Goal: Transaction & Acquisition: Purchase product/service

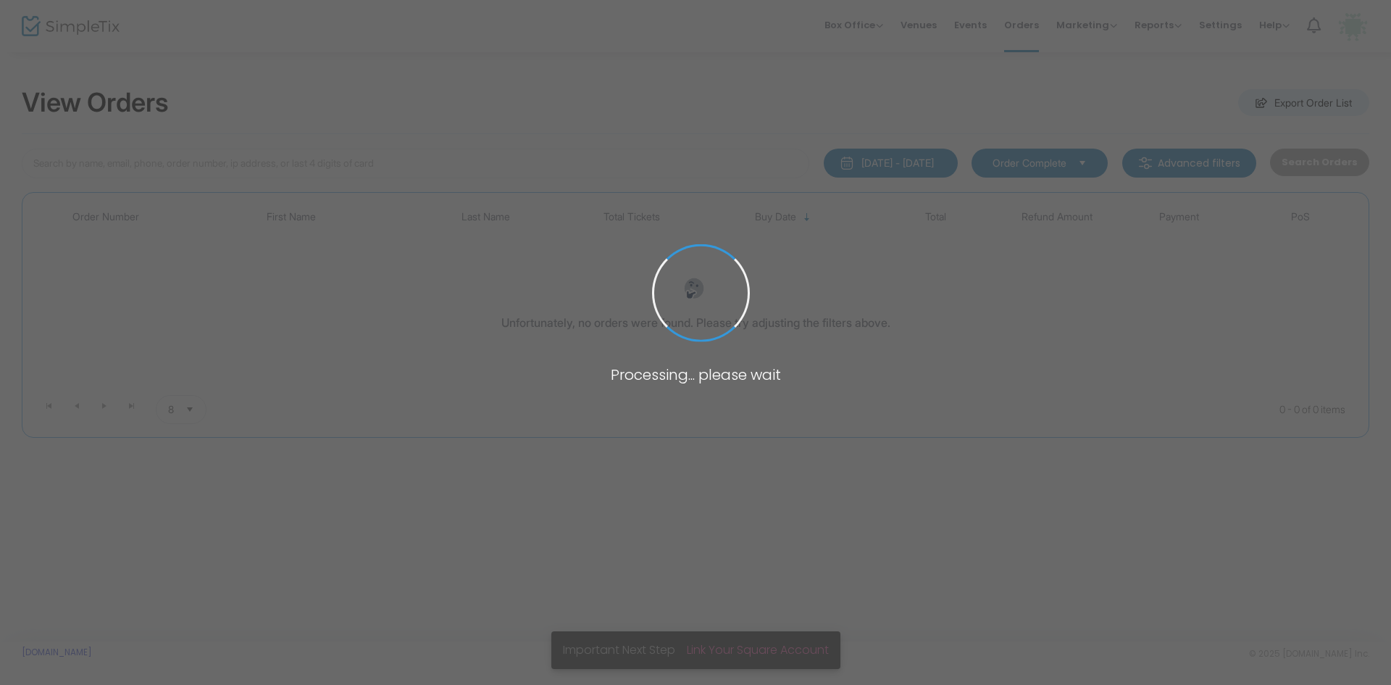
type input "schteingart"
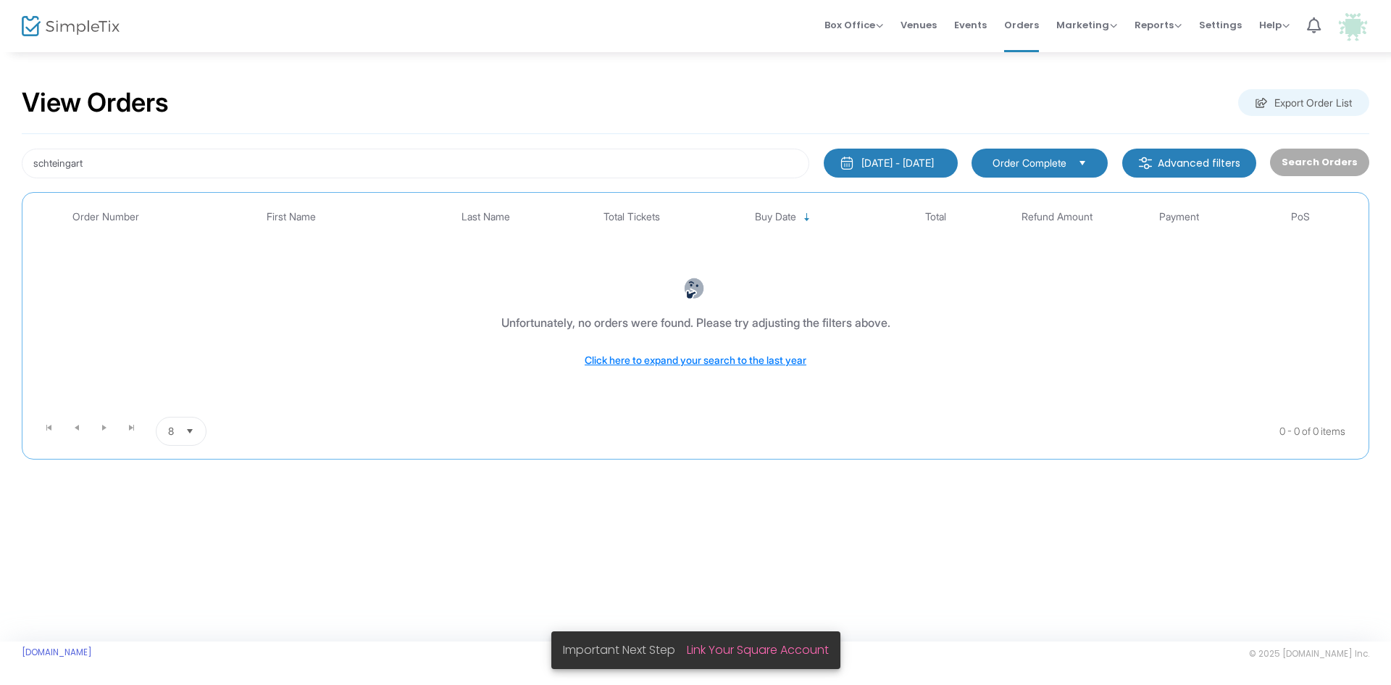
click at [1303, 158] on div "Search Orders" at bounding box center [1319, 164] width 113 height 30
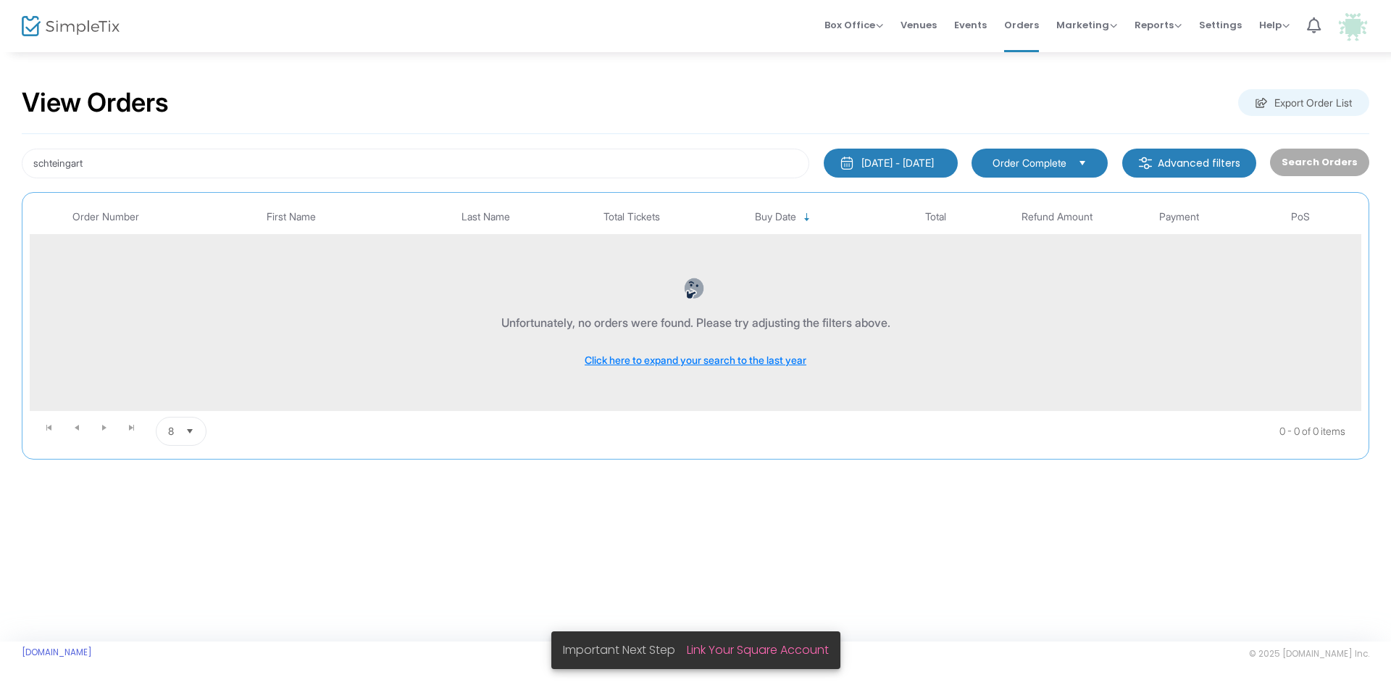
click at [1190, 334] on div "Unfortunately, no orders were found. Please try adjusting the filters above. Cl…" at bounding box center [695, 323] width 1324 height 148
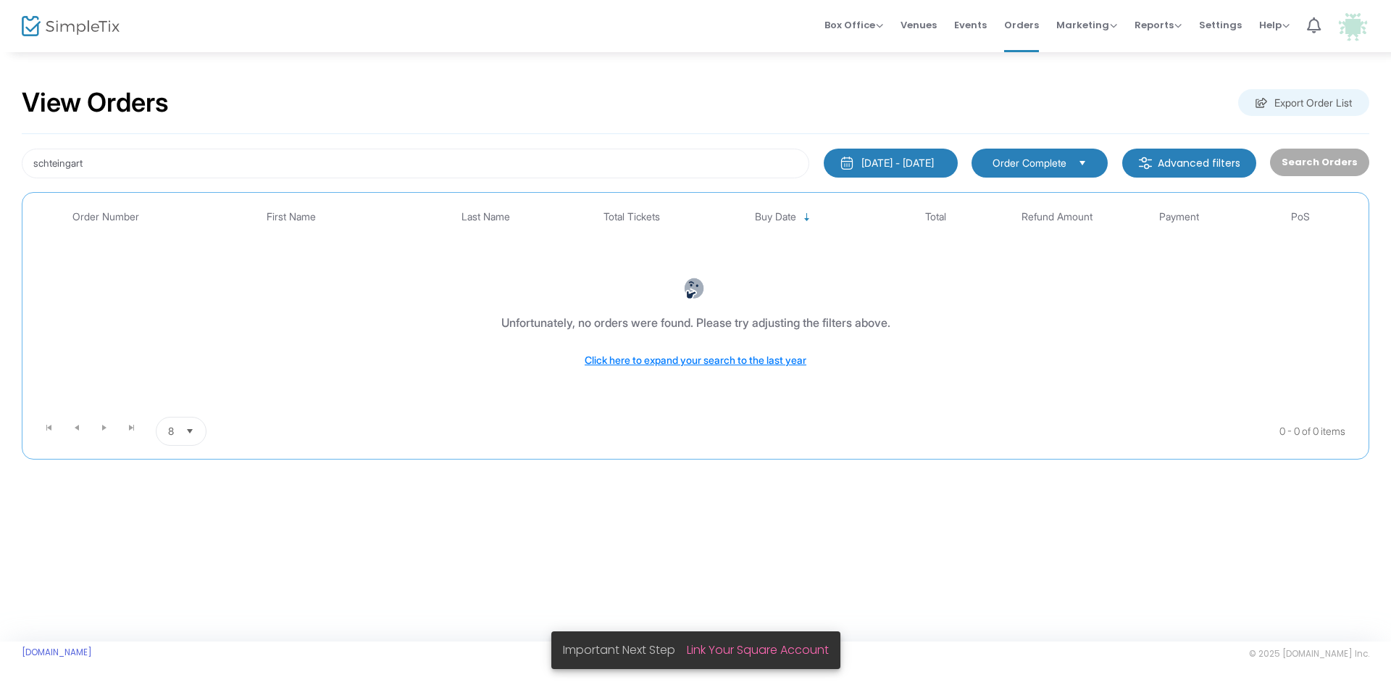
drag, startPoint x: 1091, startPoint y: 348, endPoint x: 1358, endPoint y: 164, distance: 323.5
click at [1097, 346] on div "Unfortunately, no orders were found. Please try adjusting the filters above. Cl…" at bounding box center [695, 323] width 1324 height 148
click at [875, 25] on span "Box Office" at bounding box center [853, 25] width 59 height 14
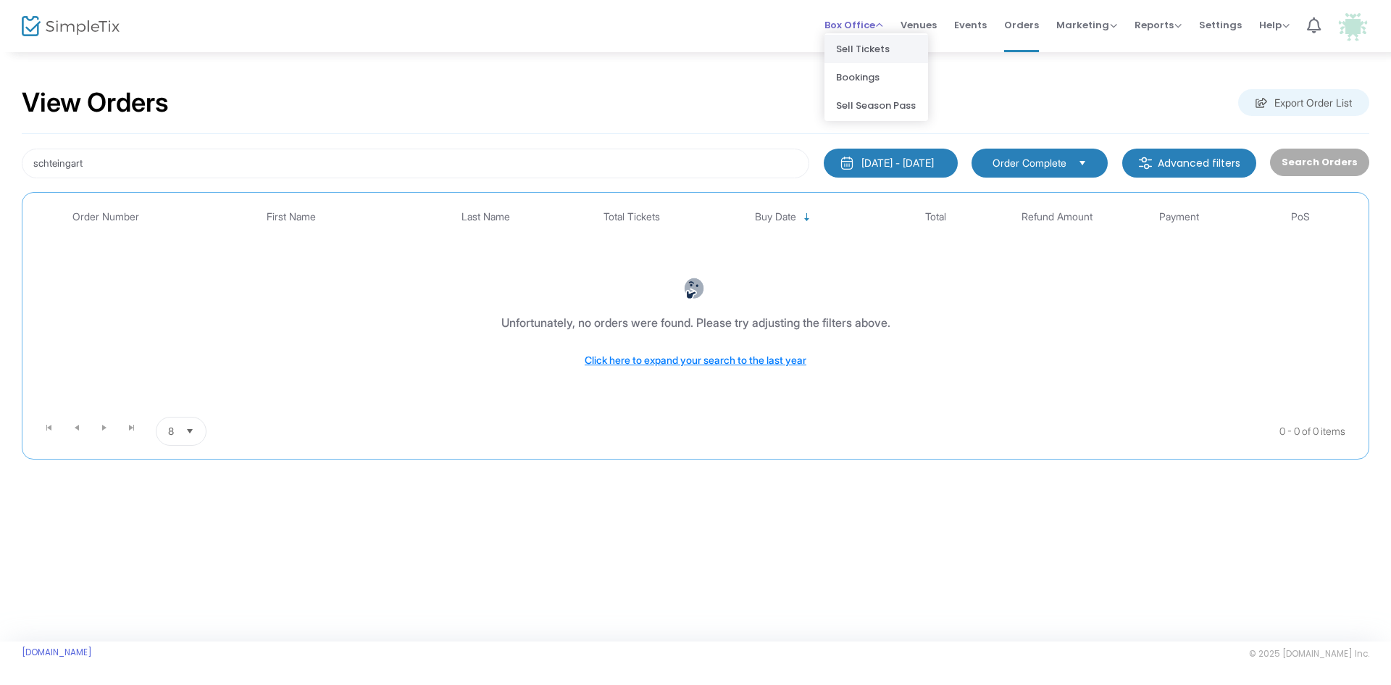
click at [862, 42] on li "Sell Tickets" at bounding box center [876, 49] width 104 height 28
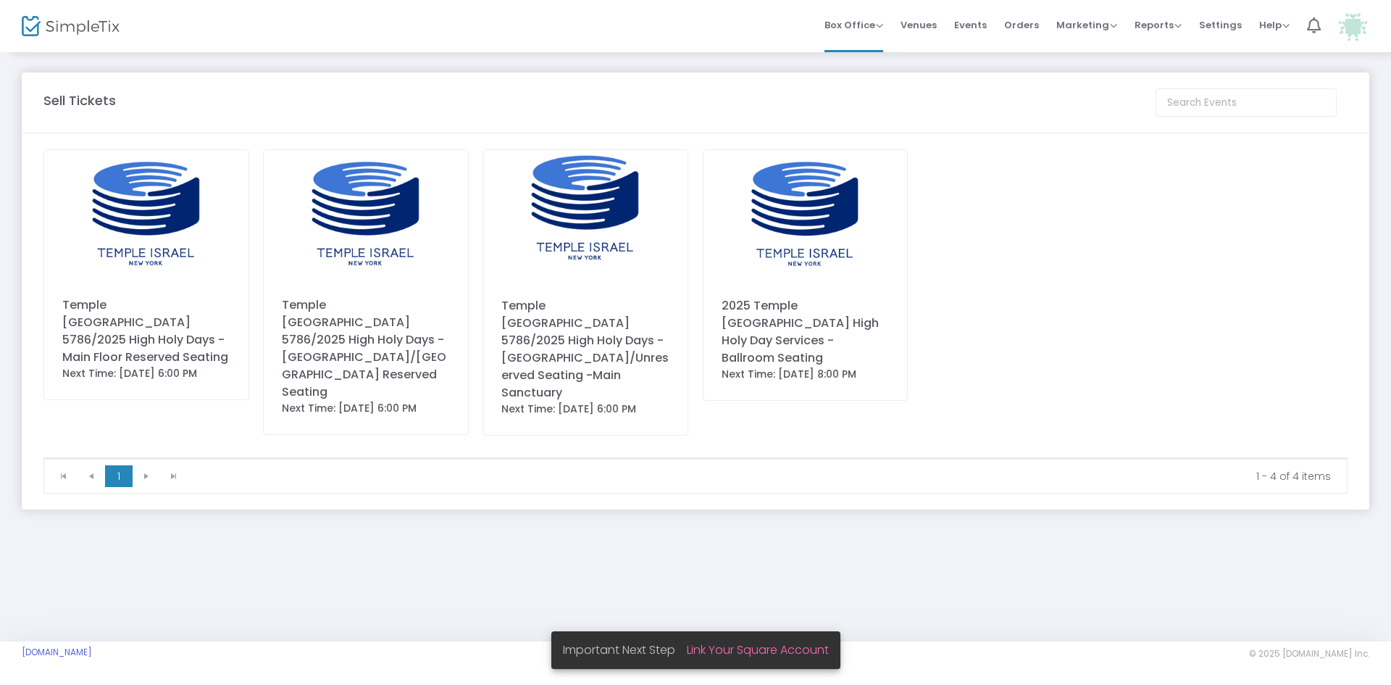
click at [627, 337] on div "Temple Israel 5786/2025 High Holy Days - Upper Balcony/Unreserved Seating -Main…" at bounding box center [585, 349] width 168 height 104
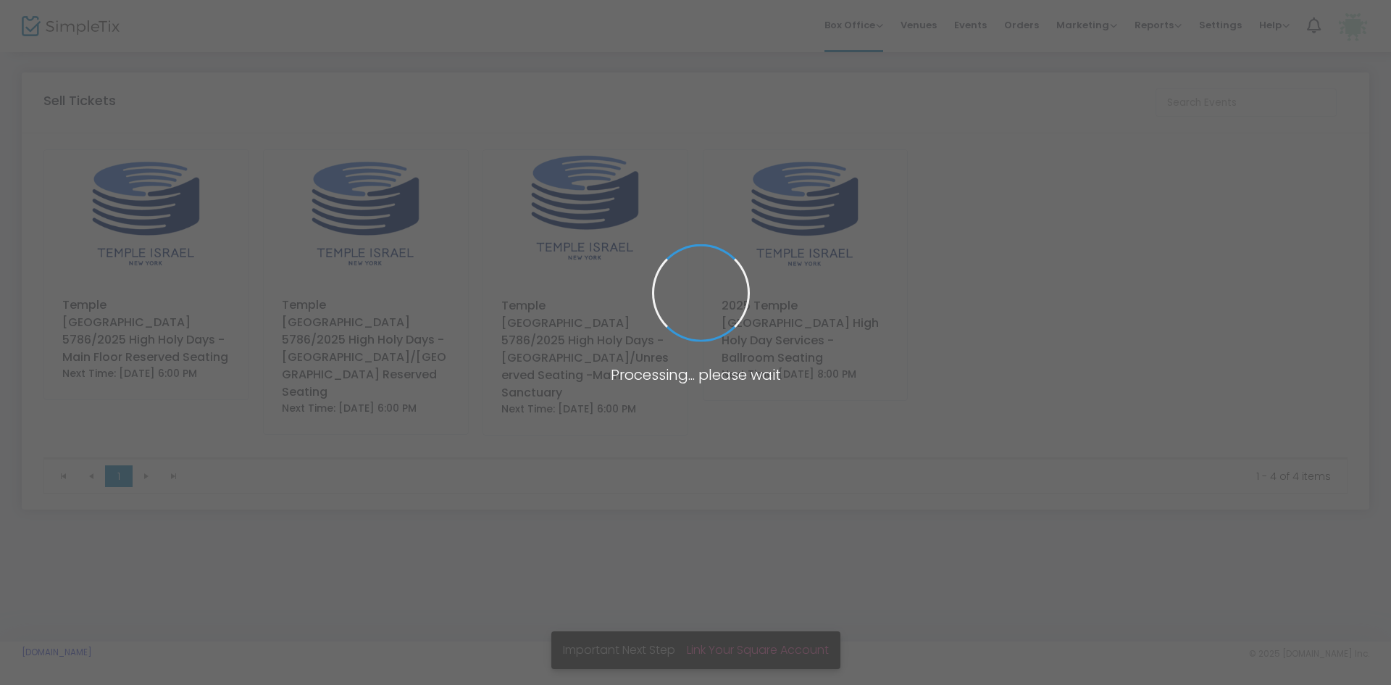
click at [627, 337] on span at bounding box center [695, 342] width 1391 height 685
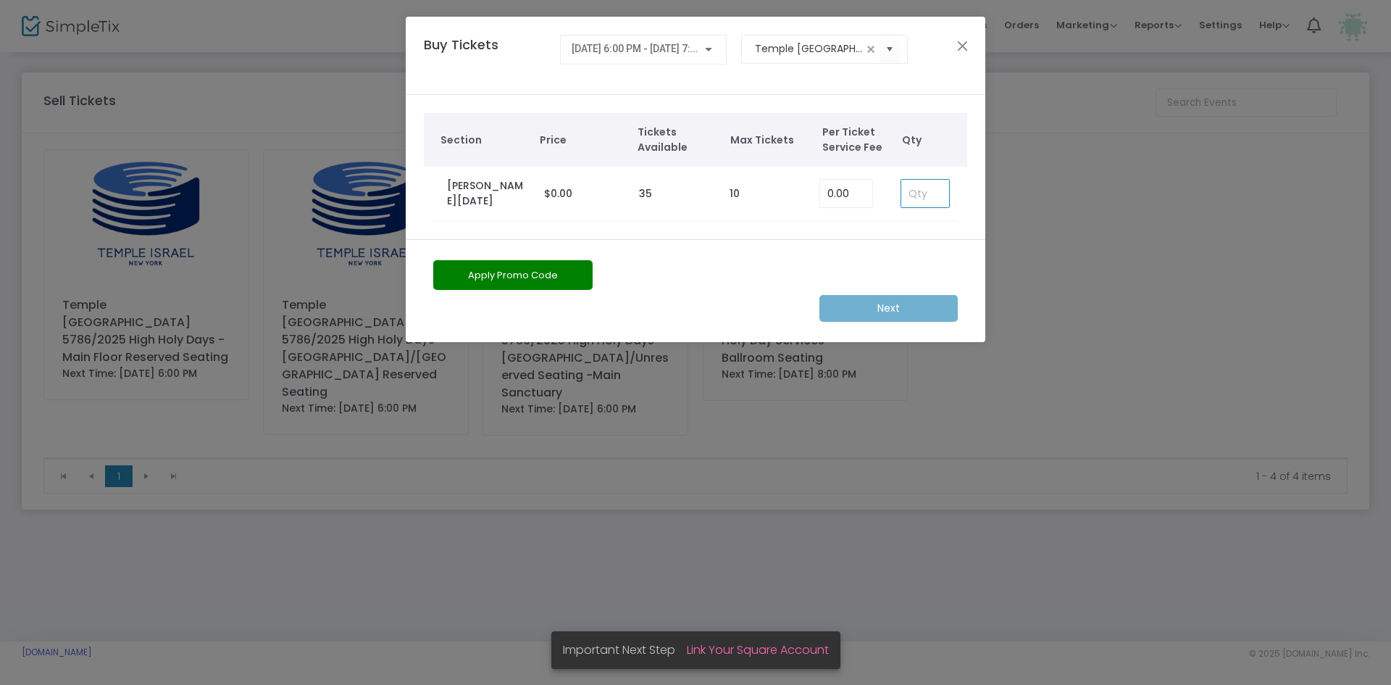
click at [924, 192] on input at bounding box center [925, 194] width 48 height 28
type input "3"
click at [880, 312] on m-button "Next" at bounding box center [888, 308] width 138 height 27
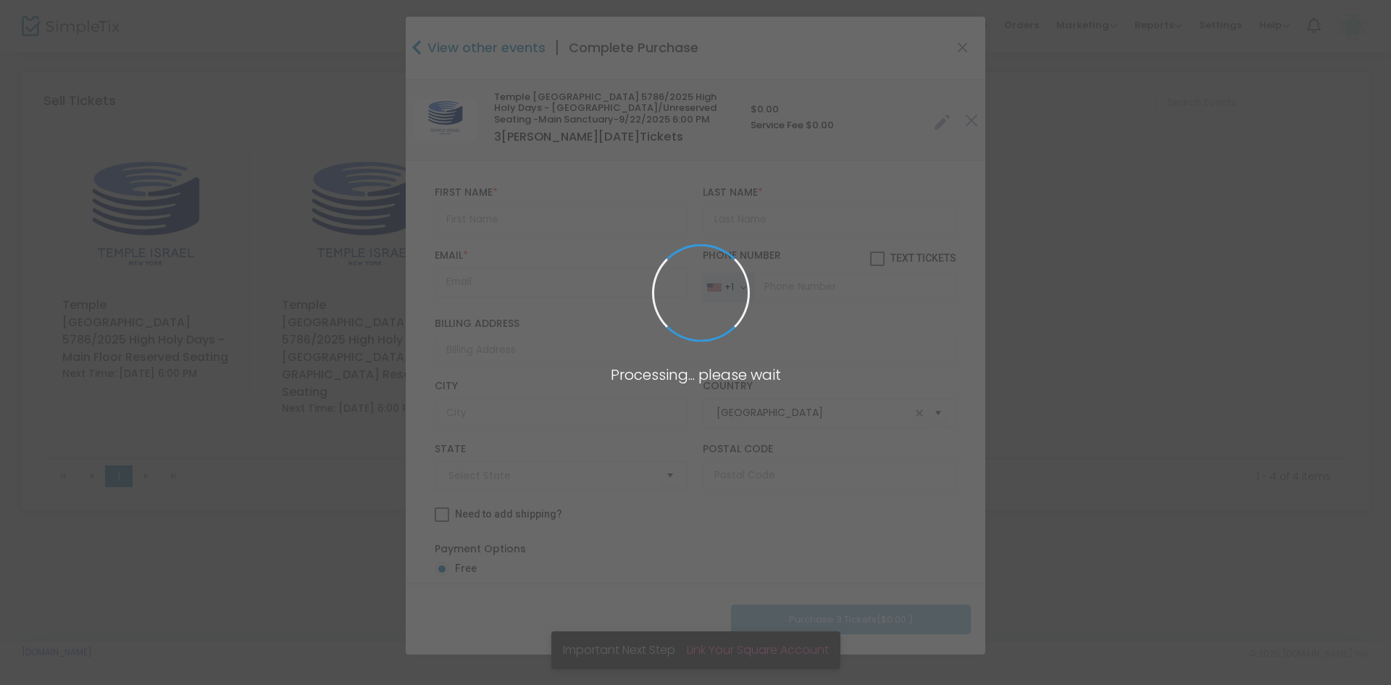
type input "New York"
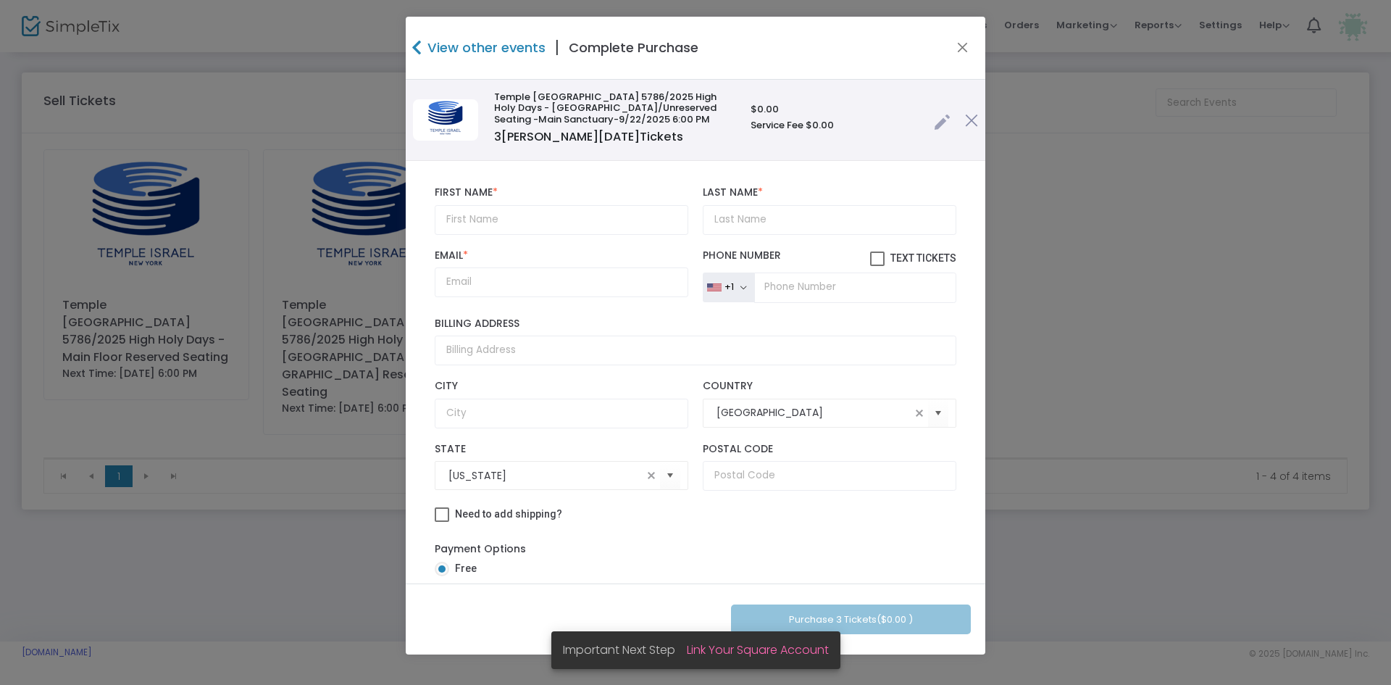
click at [459, 40] on h4 "View other events" at bounding box center [485, 48] width 122 height 20
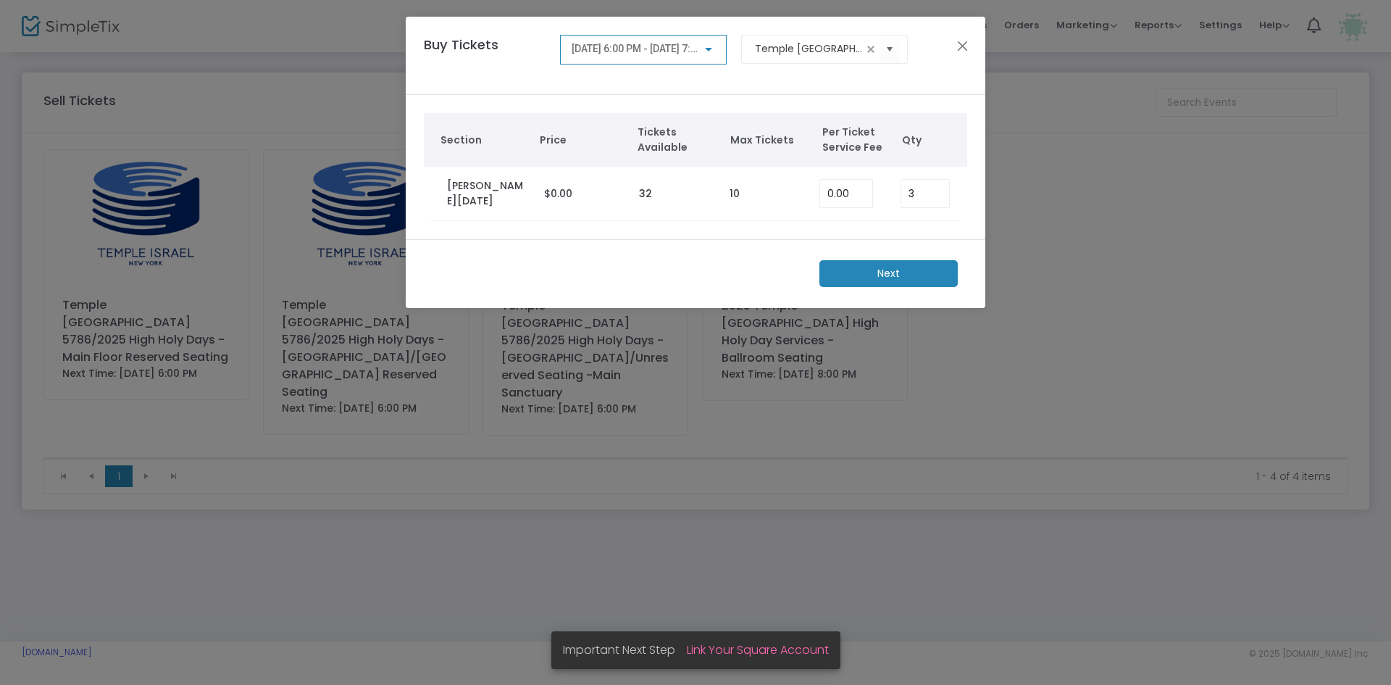
click at [608, 44] on span "9/22/2025 @ 6:00 PM - 9/22/2025 @ 7:15 PM" at bounding box center [646, 49] width 148 height 12
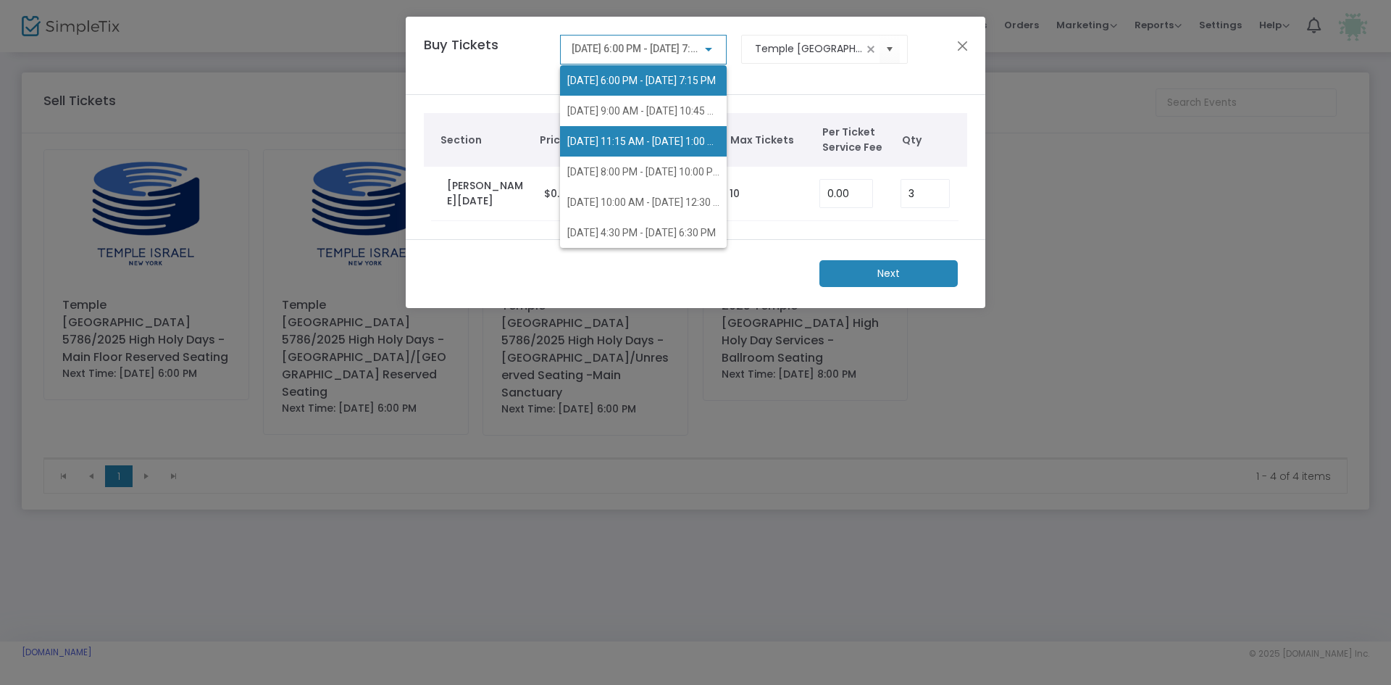
click at [633, 147] on span "9/23/2025 @ 11:15 AM - 9/23/2025 @ 1:00 PM" at bounding box center [644, 141] width 155 height 12
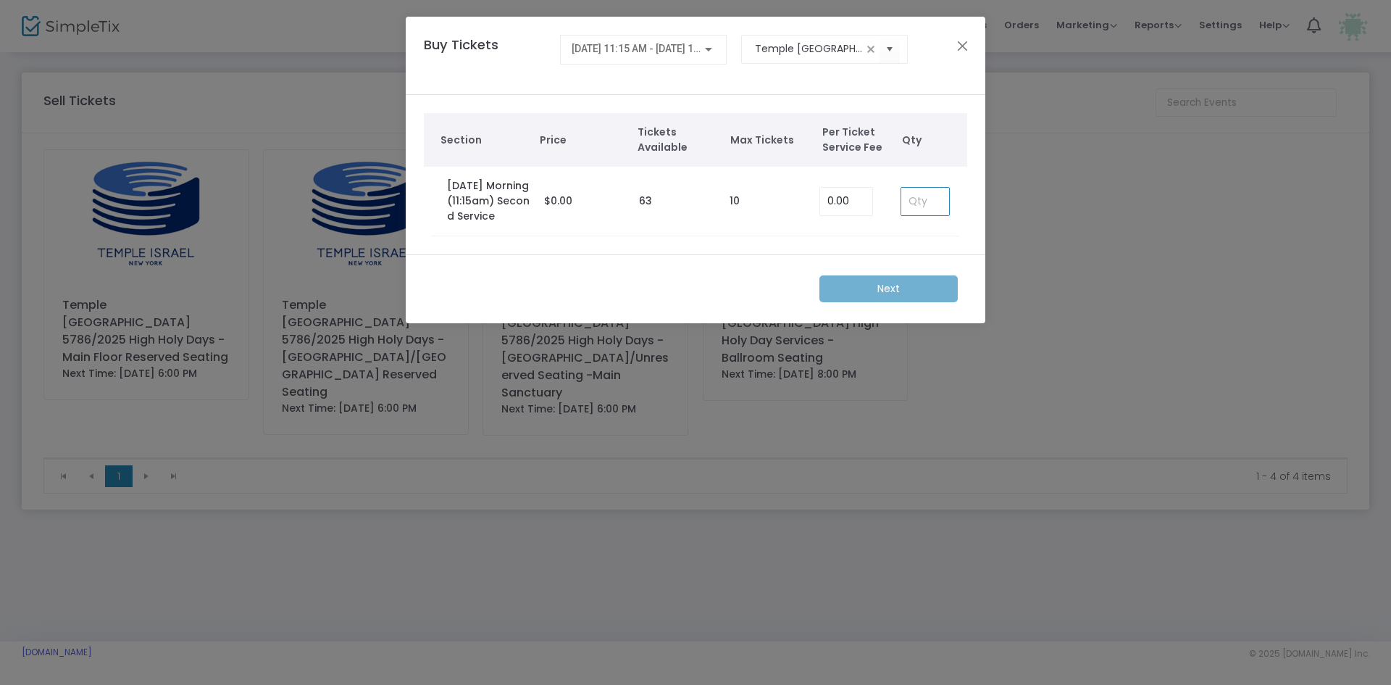
click at [929, 209] on input at bounding box center [925, 202] width 48 height 28
type input "3"
click at [664, 43] on span "9/23/2025 @ 11:15 AM - 9/23/2025 @ 1:00 PM" at bounding box center [649, 49] width 154 height 12
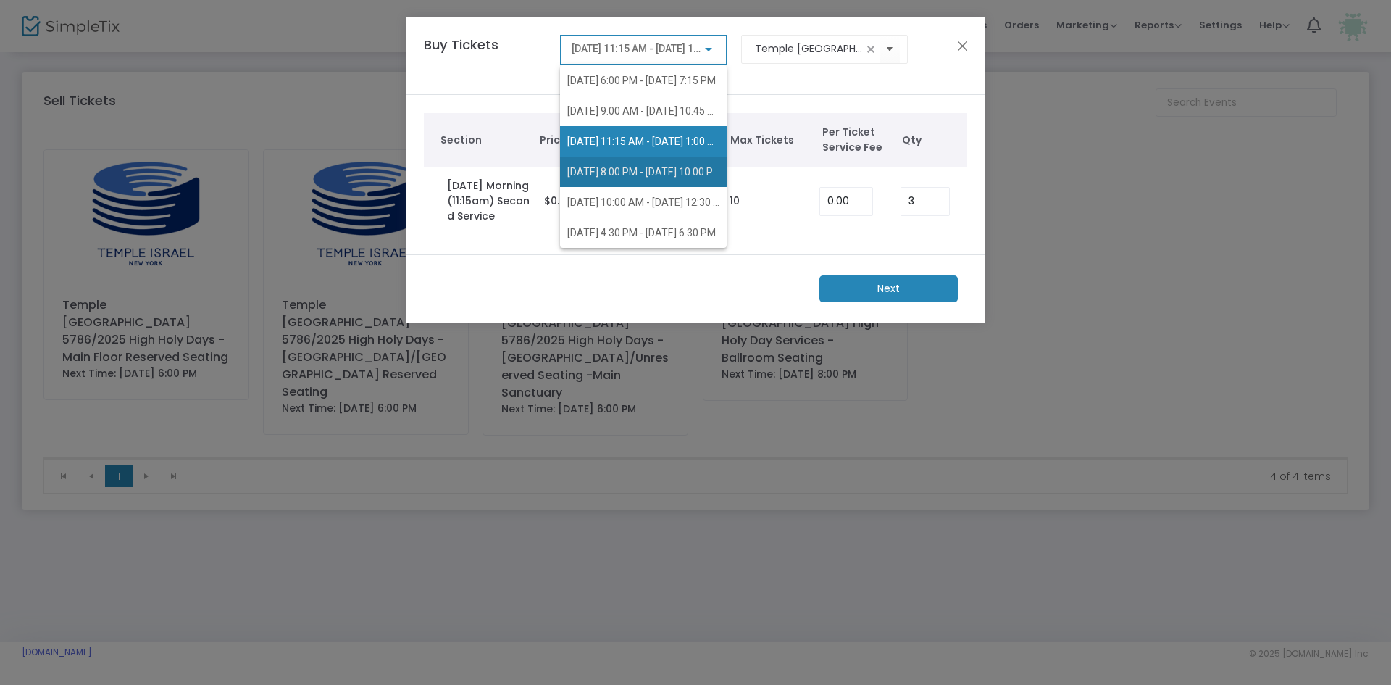
click at [635, 168] on span "10/1/2025 @ 8:00 PM - 10/1/2025 @ 10:00 PM" at bounding box center [644, 172] width 154 height 12
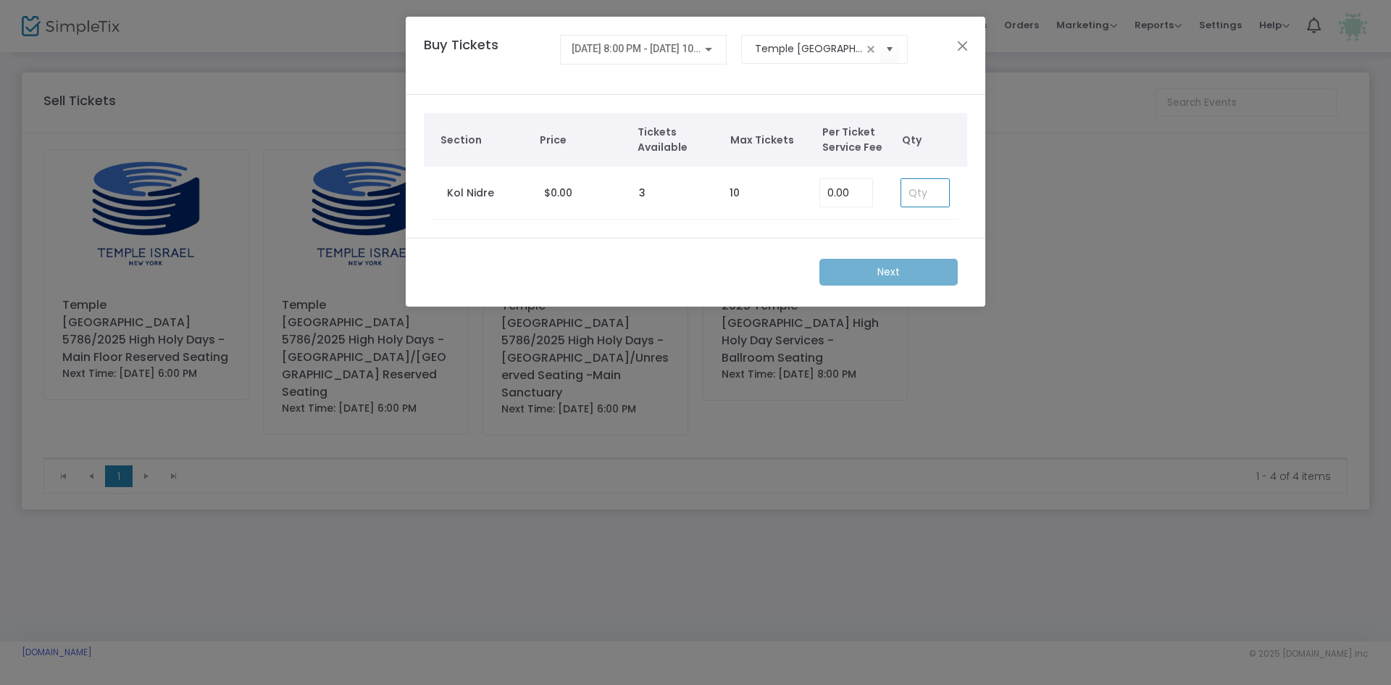
click at [930, 190] on input at bounding box center [925, 193] width 48 height 28
type input "3"
click at [661, 45] on span "10/1/2025 @ 8:00 PM - 10/1/2025 @ 10:00 PM" at bounding box center [649, 49] width 154 height 12
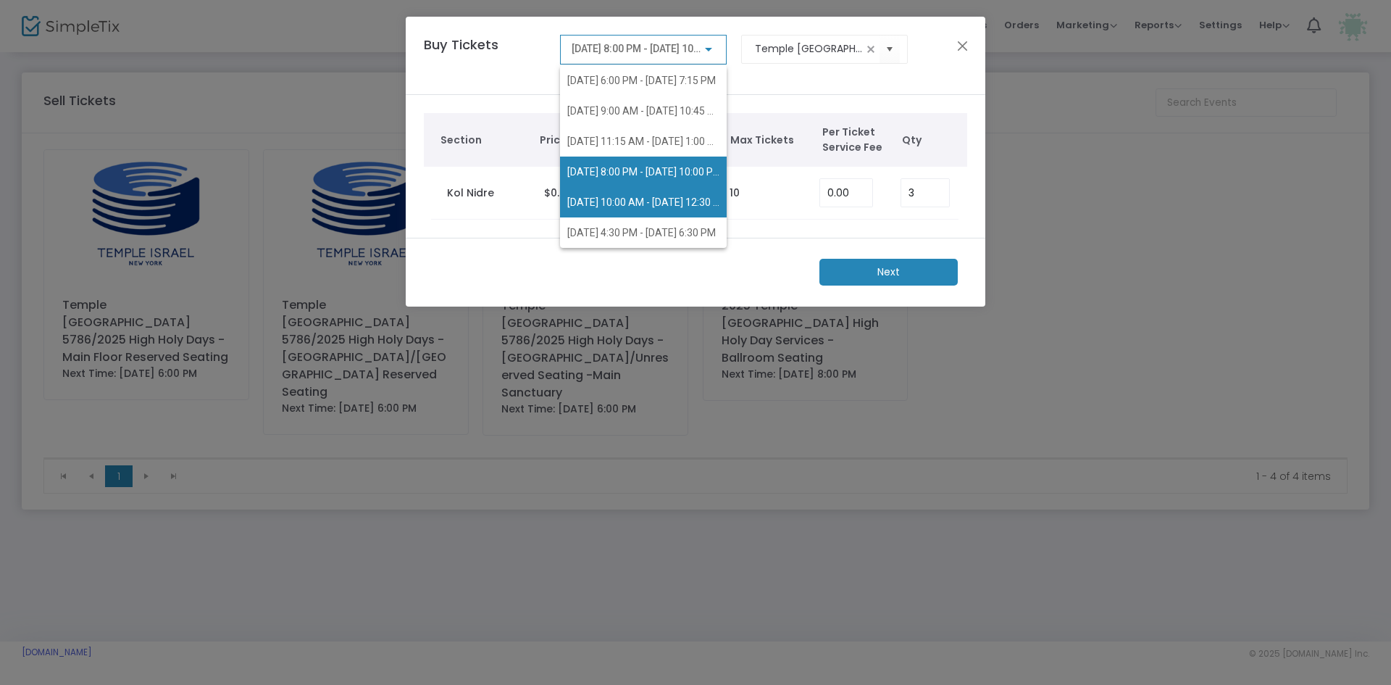
click at [646, 193] on span "10/2/2025 @ 10:00 AM - 10/2/2025 @ 12:30 PM" at bounding box center [643, 202] width 152 height 30
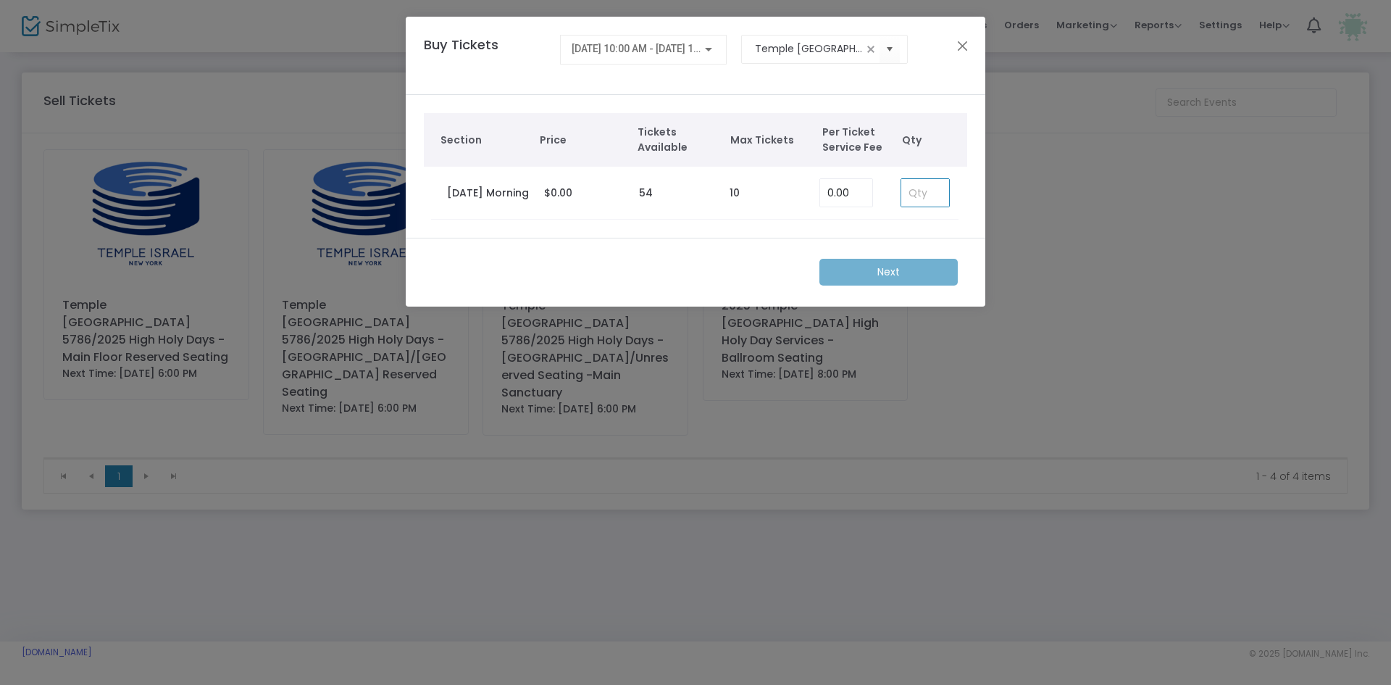
click at [921, 190] on input at bounding box center [925, 193] width 48 height 28
type input "3"
click at [646, 45] on span "10/2/2025 @ 10:00 AM - 10/2/2025 @ 12:30 PM" at bounding box center [651, 49] width 159 height 12
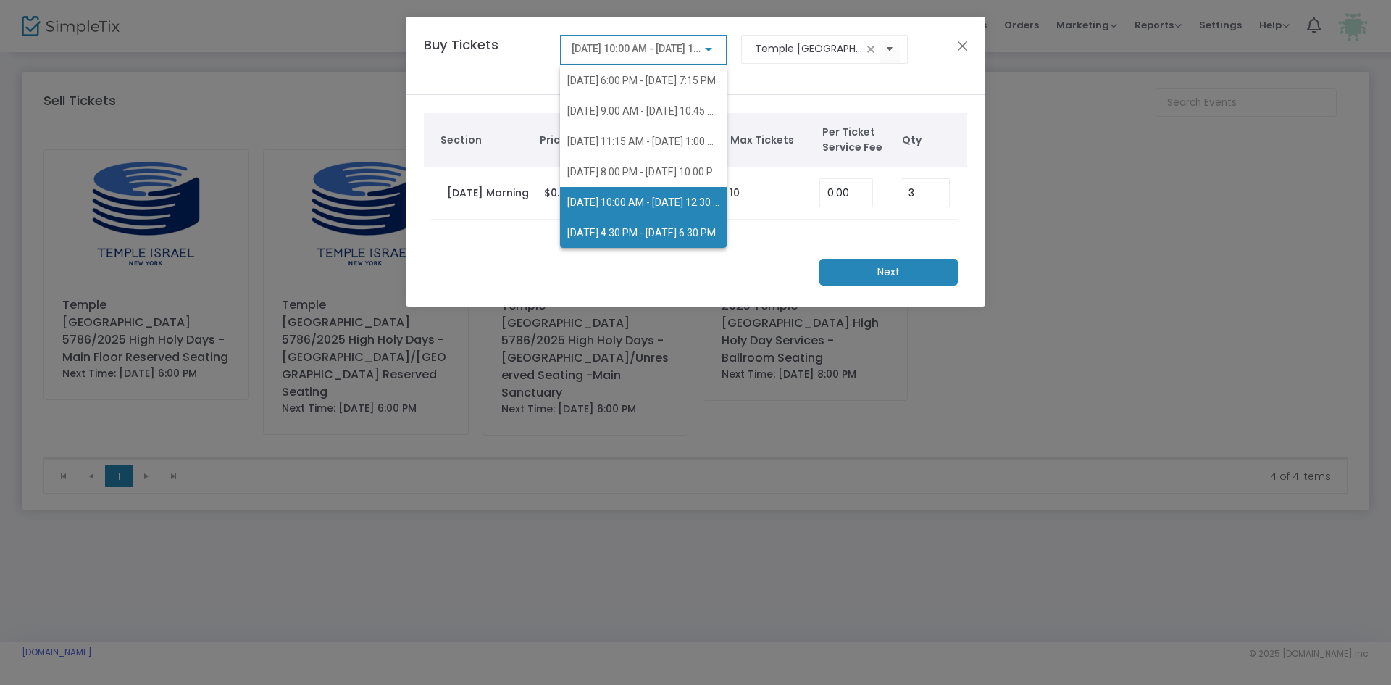
click at [650, 233] on span "10/2/2025 @ 4:30 PM - 10/2/2025 @ 6:30 PM" at bounding box center [641, 233] width 149 height 12
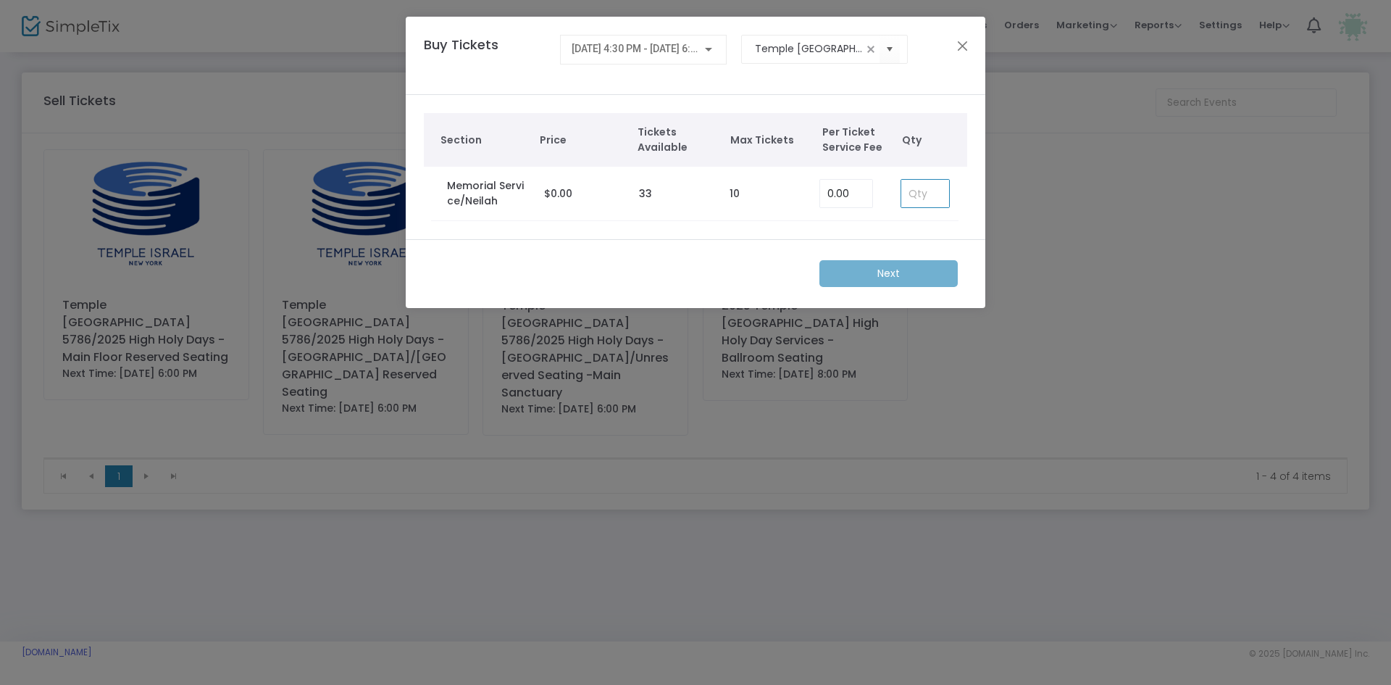
click at [912, 197] on input at bounding box center [925, 194] width 48 height 28
type input "3"
click at [890, 276] on m-button "Next" at bounding box center [888, 273] width 138 height 27
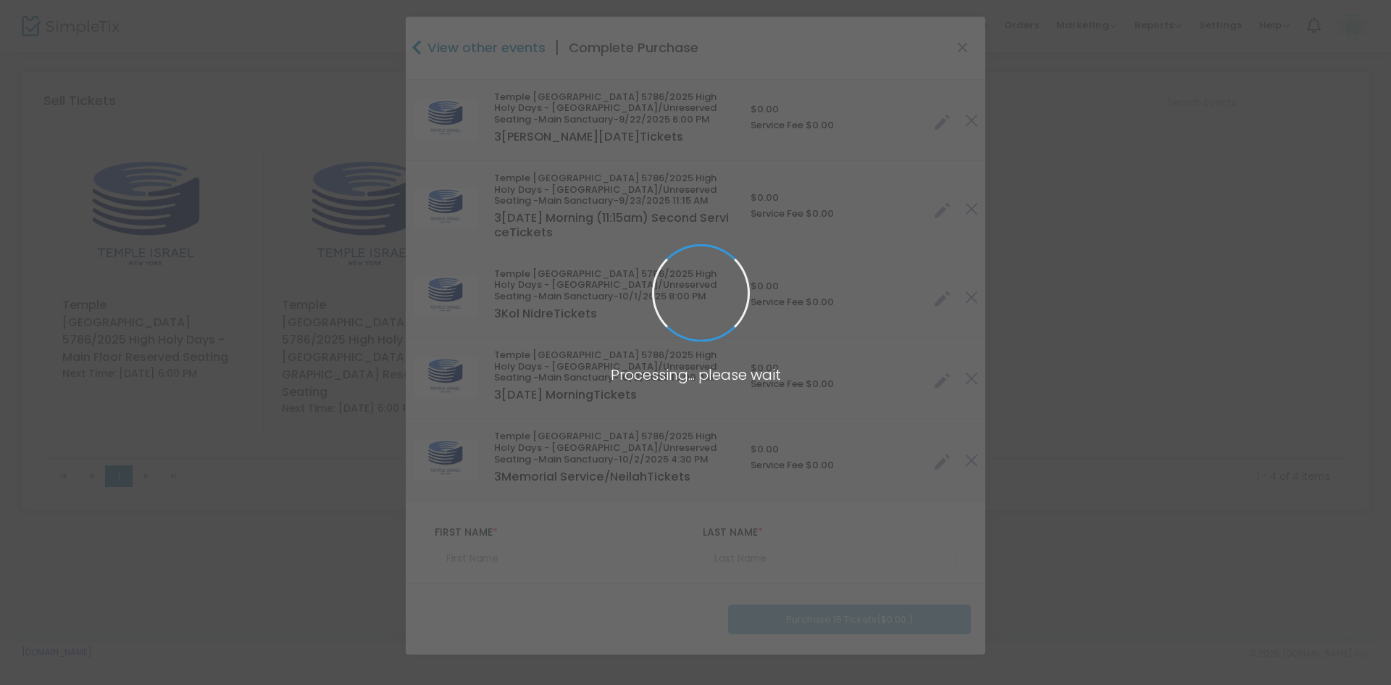
type input "New York"
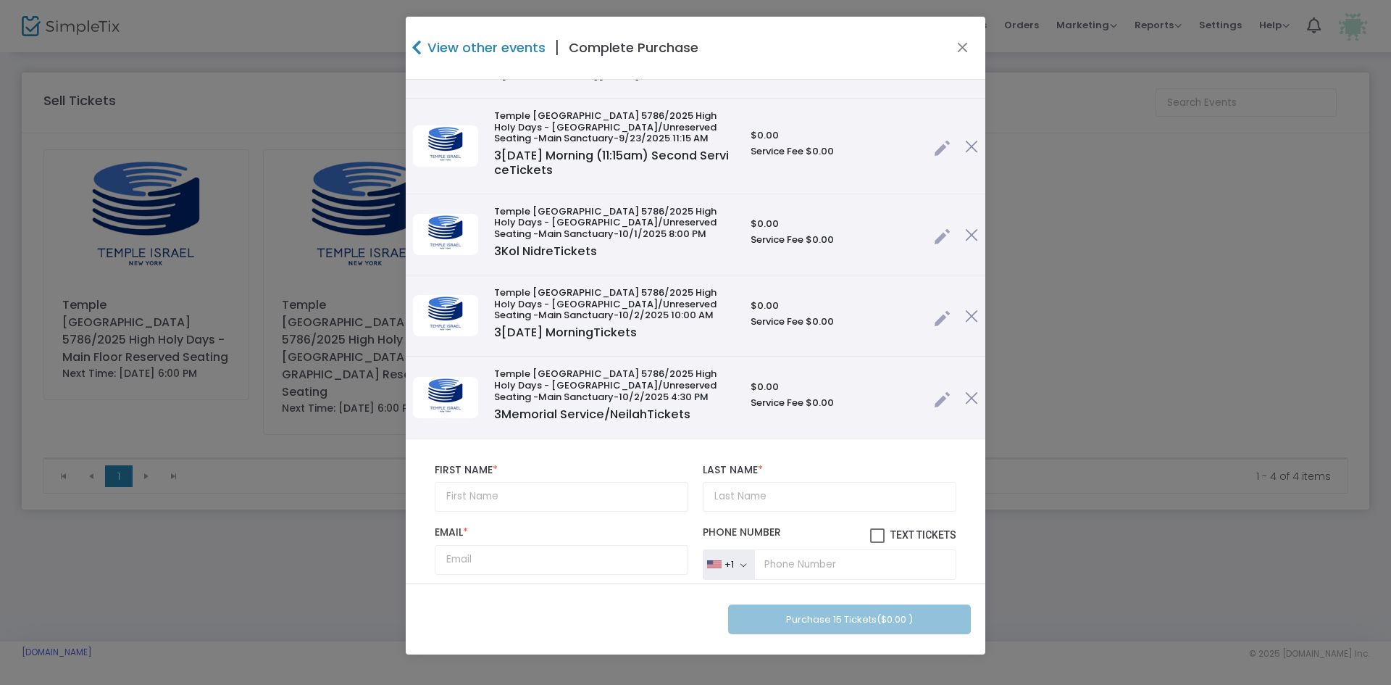
scroll to position [145, 0]
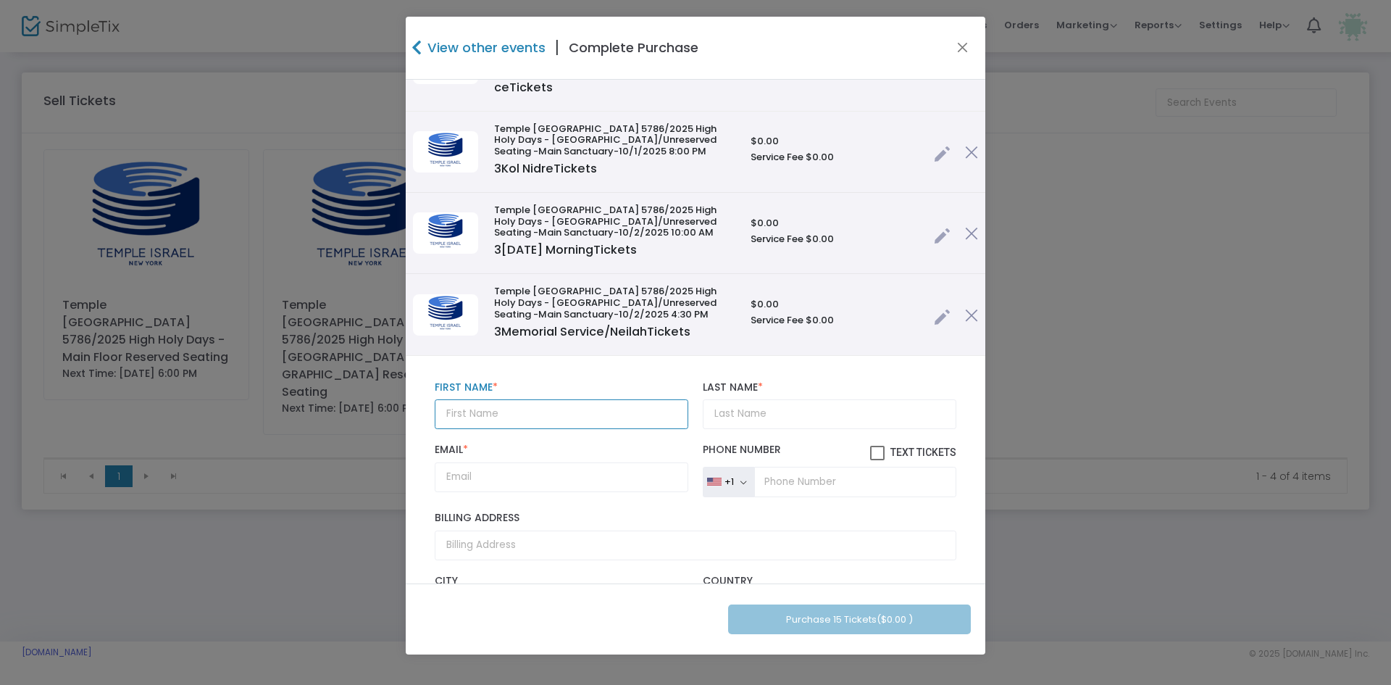
click at [501, 413] on input "text" at bounding box center [562, 414] width 254 height 30
type input "Daniel & Lynn"
type input "S"
paste input "schteingart"
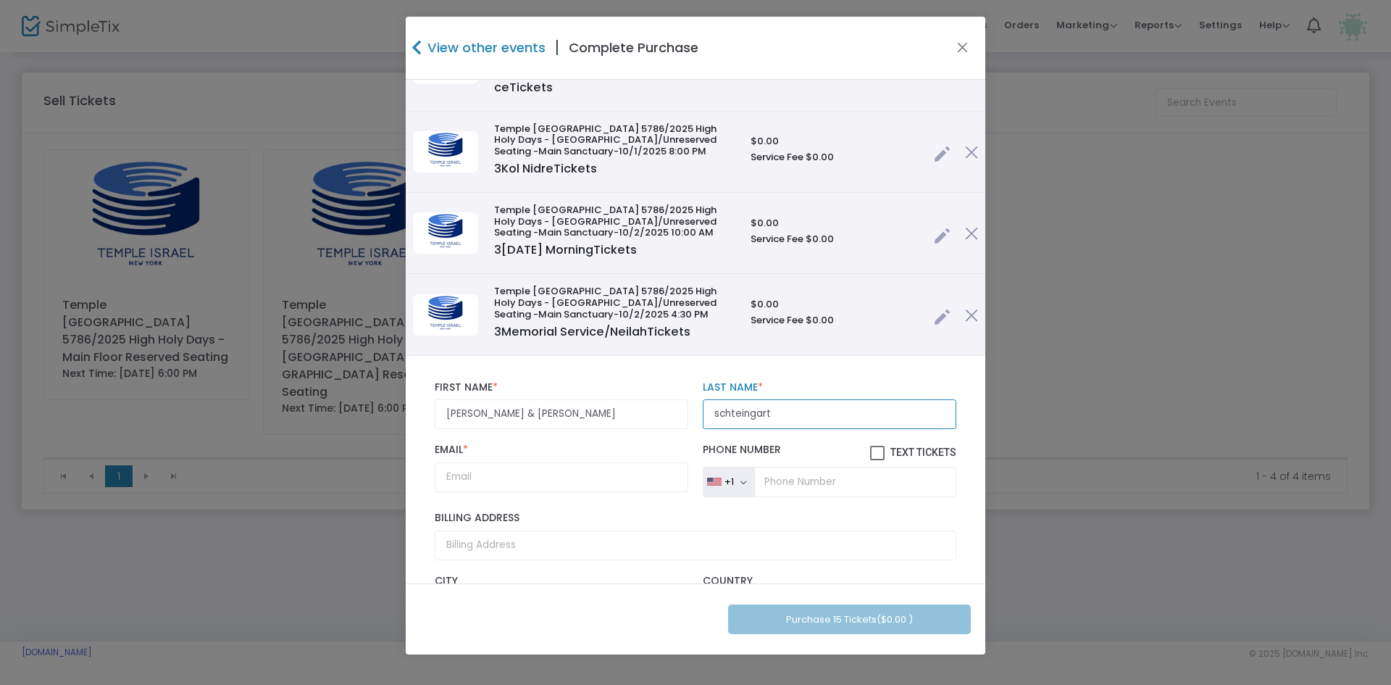
click at [715, 414] on input "schteingart" at bounding box center [830, 414] width 254 height 30
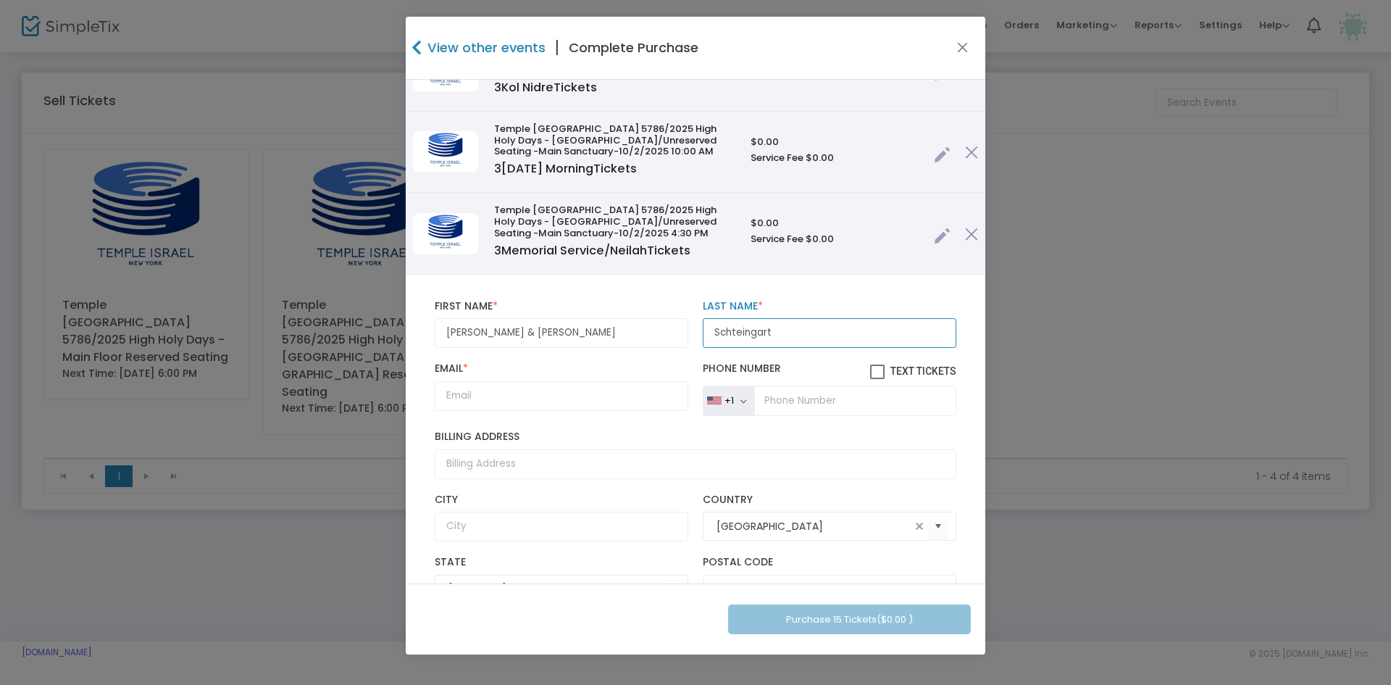
scroll to position [362, 0]
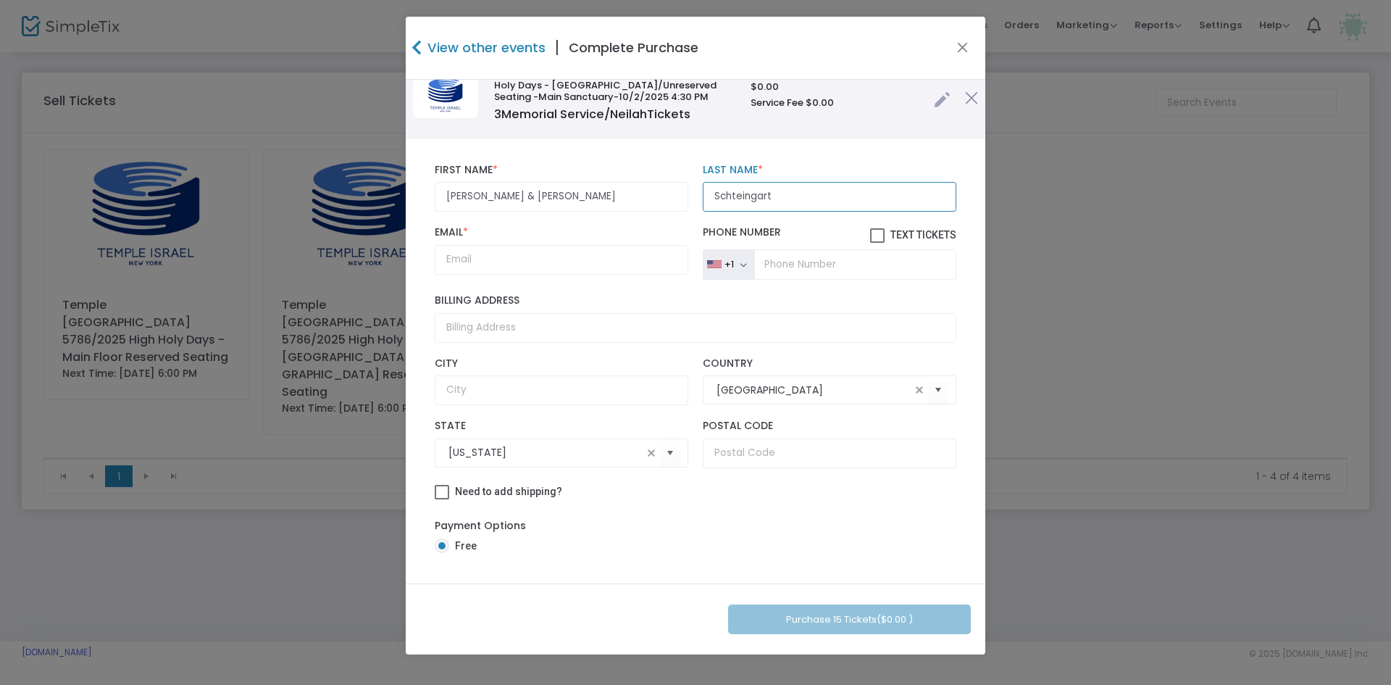
type input "Schteingart"
click at [485, 266] on input "Email *" at bounding box center [562, 260] width 254 height 30
paste input "dschtein@yahoo.com>"
click at [593, 261] on input "dschtein@yahoo.com>" at bounding box center [562, 260] width 254 height 30
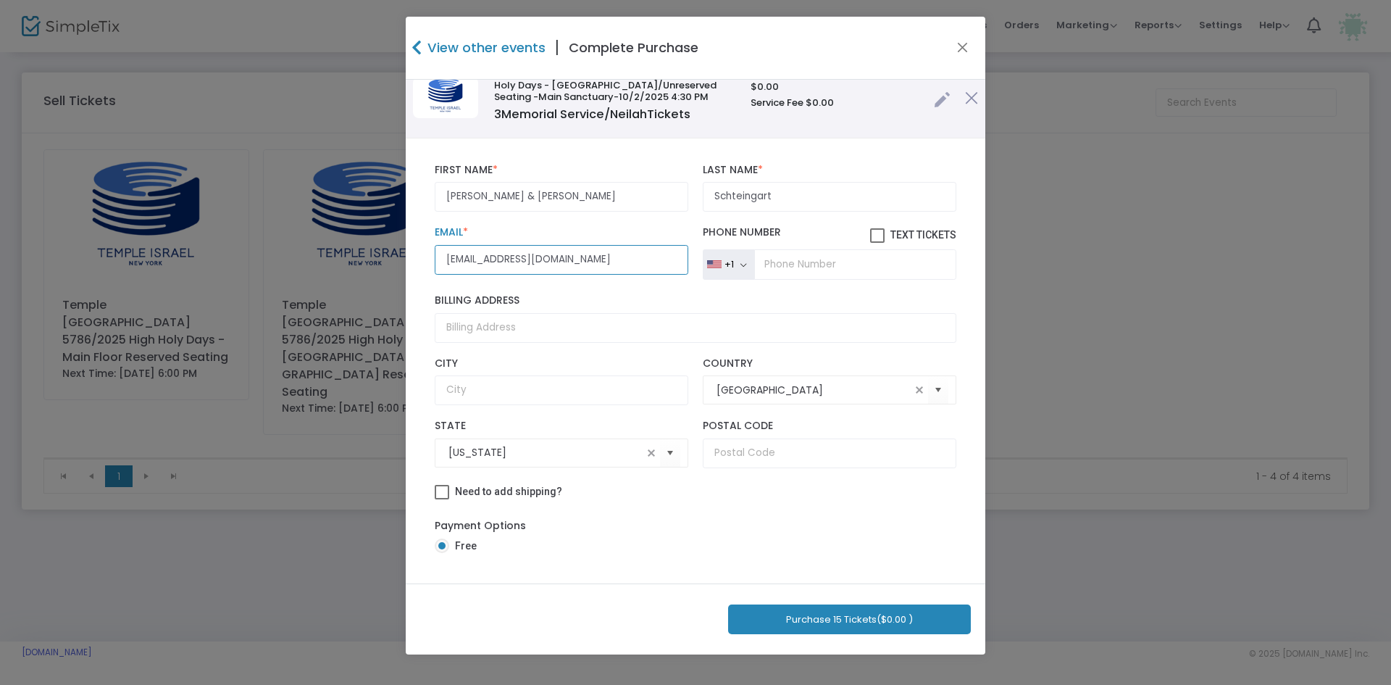
type input "dschtein@yahoo.com"
click at [872, 610] on button "Purchase 15 Tickets ($0.00 )" at bounding box center [849, 619] width 243 height 30
